Goal: Task Accomplishment & Management: Manage account settings

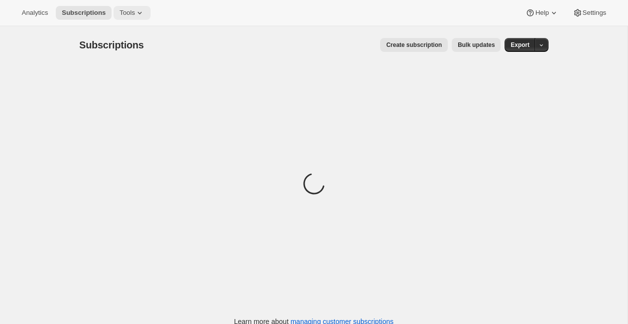
click at [132, 12] on span "Tools" at bounding box center [126, 13] width 15 height 8
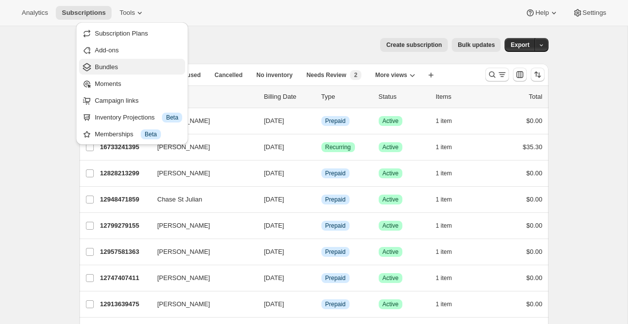
click at [133, 67] on span "Bundles" at bounding box center [138, 67] width 87 height 10
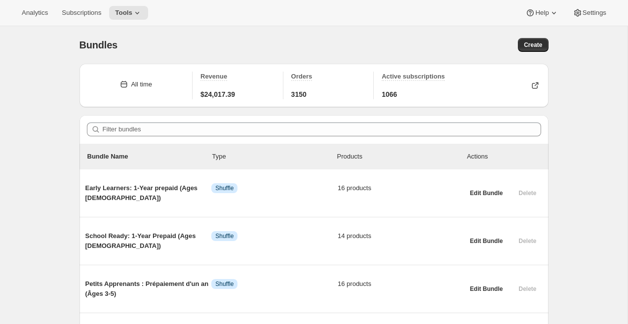
scroll to position [70, 0]
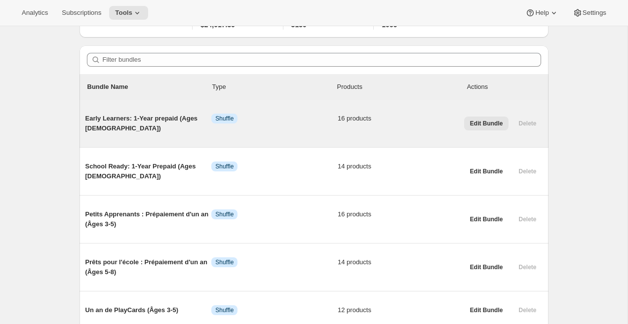
click at [493, 127] on button "Edit Bundle" at bounding box center [486, 123] width 45 height 14
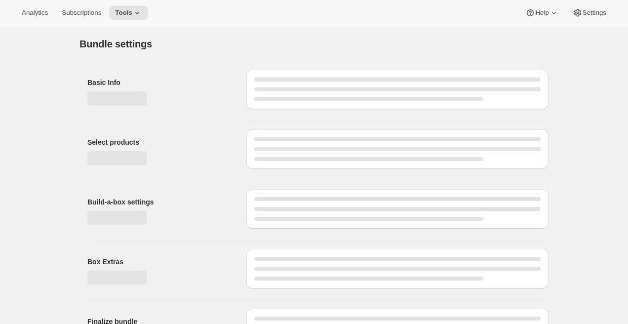
type input "Early Learners: 1-Year prepaid (Ages [DEMOGRAPHIC_DATA])"
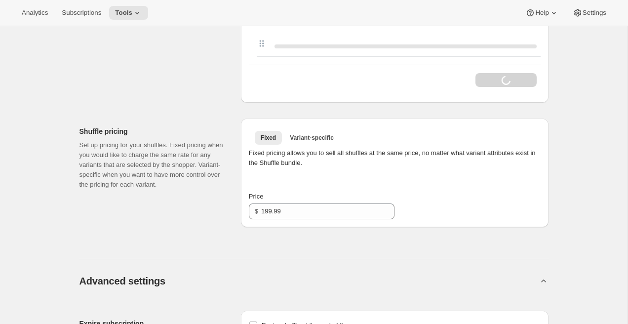
scroll to position [795, 0]
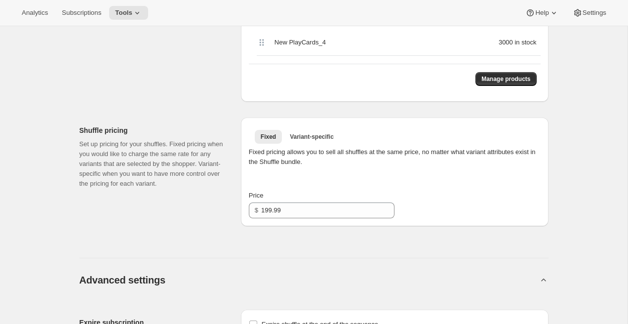
click at [358, 227] on div "All time Revenue $0.00 Orders 1121 Active subscriptions 272 Initial setup Basic…" at bounding box center [310, 10] width 477 height 1499
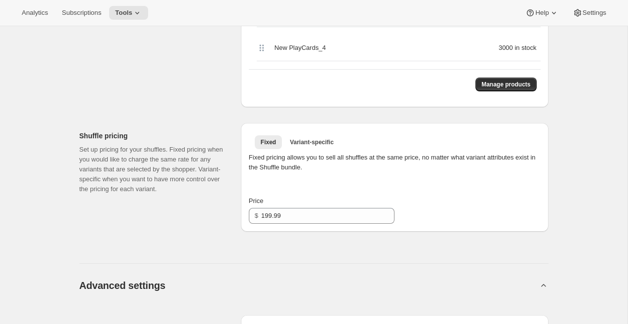
scroll to position [776, 0]
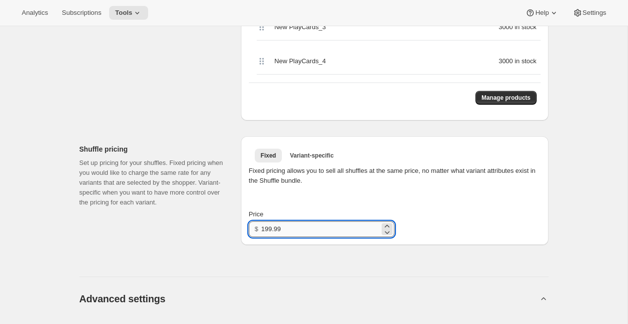
click at [357, 228] on input "199.99" at bounding box center [320, 229] width 118 height 16
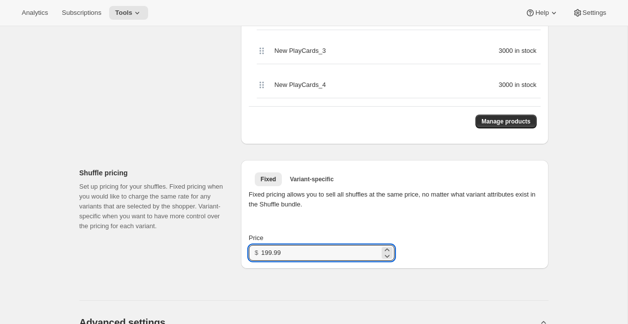
drag, startPoint x: 441, startPoint y: 250, endPoint x: 441, endPoint y: 293, distance: 42.9
click at [441, 287] on div "All time Revenue $0.00 Orders 1121 Active subscriptions 272 Initial setup Basic…" at bounding box center [310, 52] width 477 height 1499
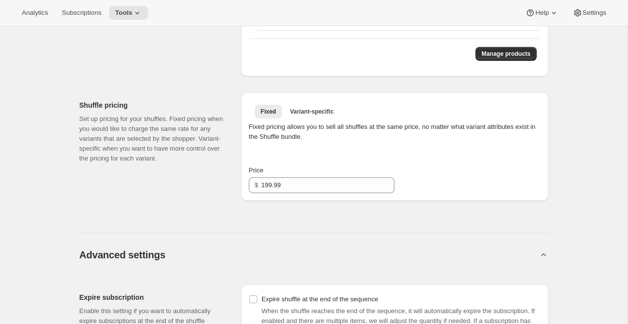
scroll to position [849, 0]
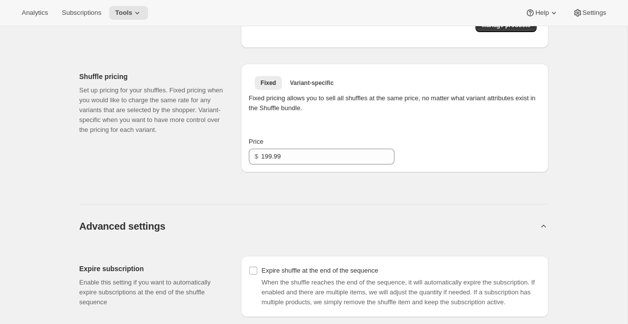
click at [270, 195] on div "Advanced settings Expire subscription Enable this setting if you want to automa…" at bounding box center [313, 313] width 469 height 242
click at [270, 194] on div "Advanced settings Expire subscription Enable this setting if you want to automa…" at bounding box center [313, 313] width 469 height 242
click at [207, 169] on div "Shuffle pricing Set up pricing for your shuffles. Fixed pricing when you would …" at bounding box center [155, 118] width 153 height 109
